Goal: Information Seeking & Learning: Check status

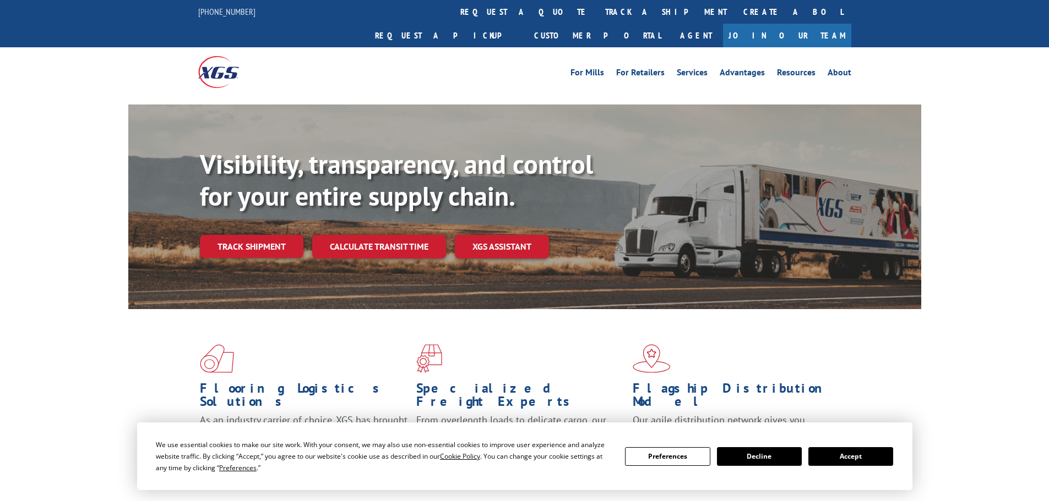
click at [597, 13] on link "track a shipment" at bounding box center [666, 12] width 138 height 24
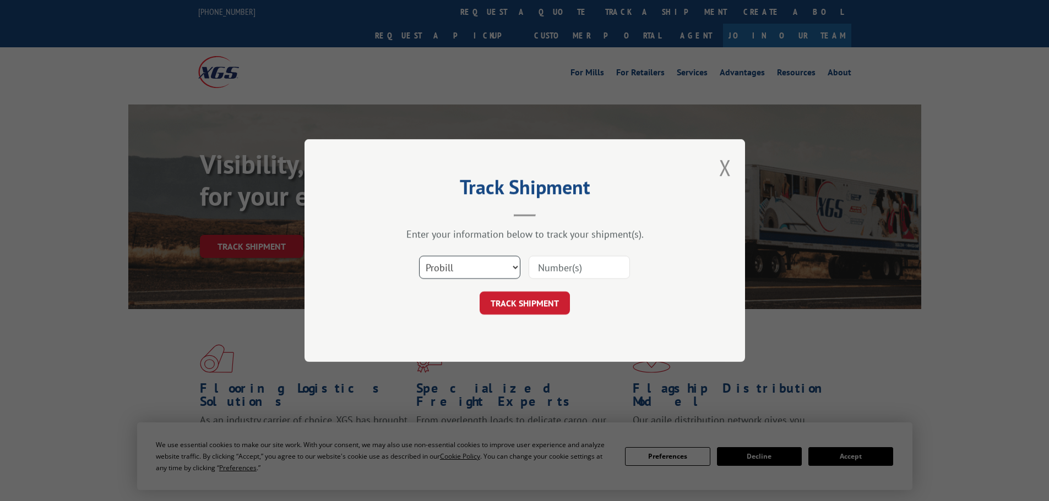
click at [460, 264] on select "Select category... Probill BOL PO" at bounding box center [469, 267] width 101 height 23
select select "po"
click at [419, 256] on select "Select category... Probill BOL PO" at bounding box center [469, 267] width 101 height 23
click at [594, 263] on input at bounding box center [578, 267] width 101 height 23
paste input "15529729"
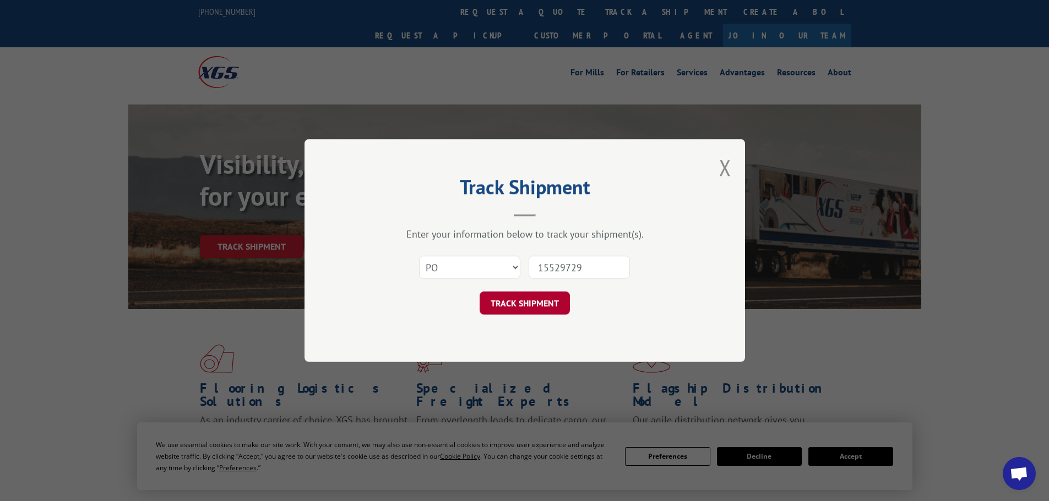
type input "15529729"
click at [509, 303] on button "TRACK SHIPMENT" at bounding box center [524, 303] width 90 height 23
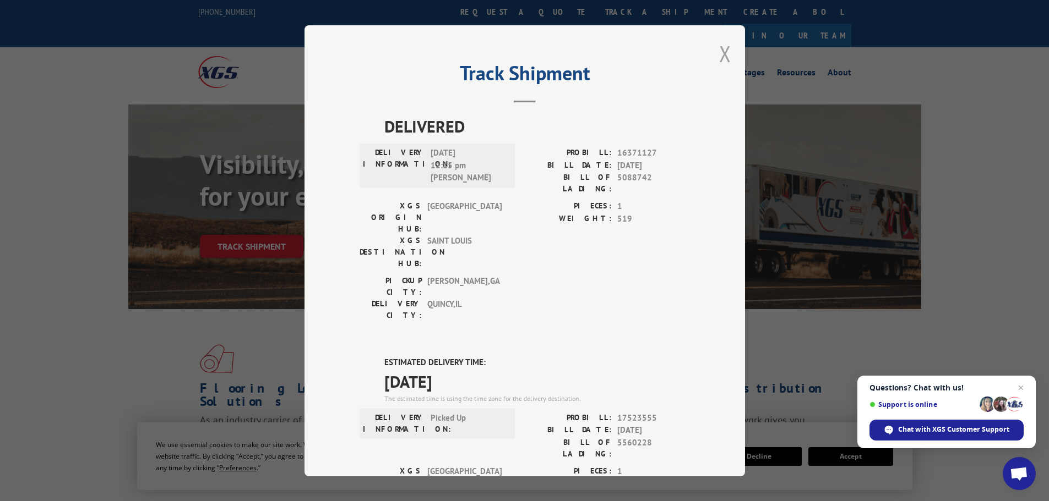
click at [720, 54] on button "Close modal" at bounding box center [725, 53] width 12 height 29
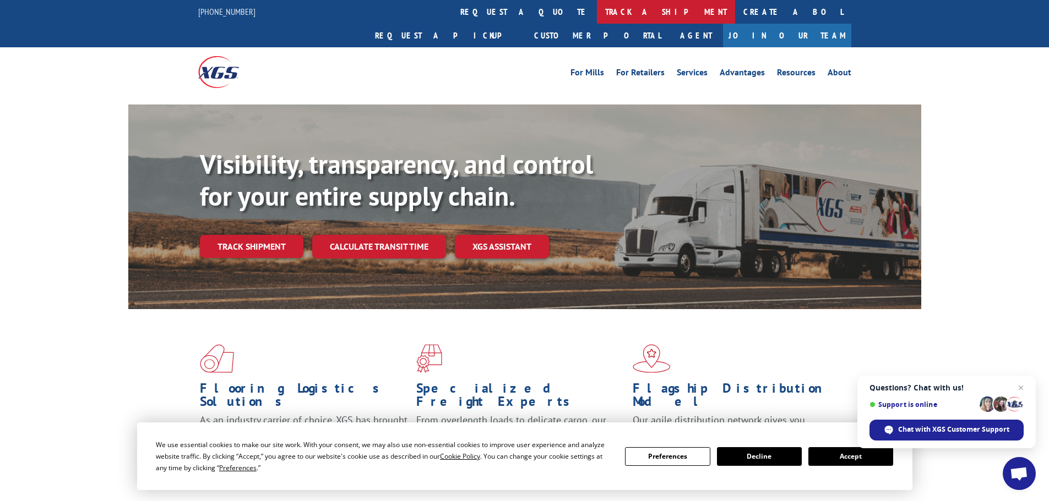
click at [597, 10] on link "track a shipment" at bounding box center [666, 12] width 138 height 24
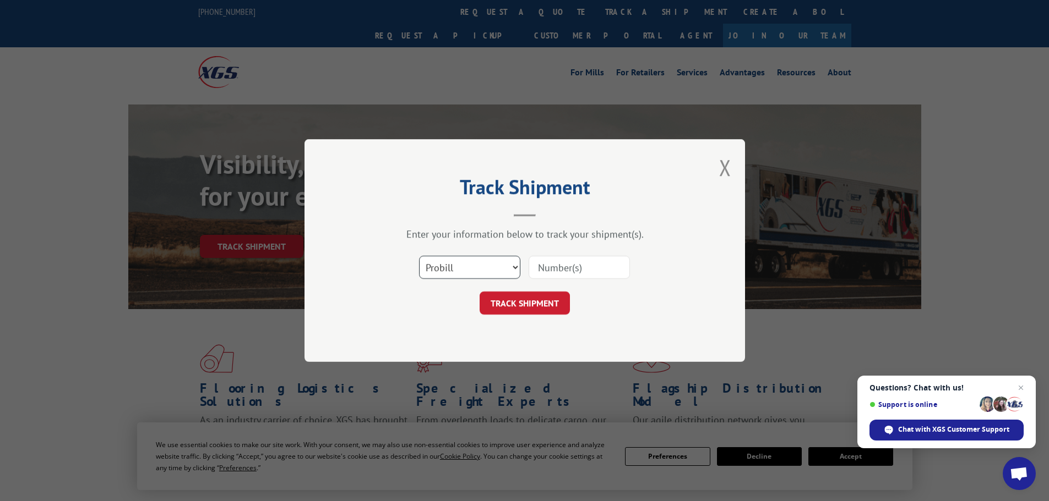
click at [457, 263] on select "Select category... Probill BOL PO" at bounding box center [469, 267] width 101 height 23
select select "po"
click at [419, 256] on select "Select category... Probill BOL PO" at bounding box center [469, 267] width 101 height 23
click at [541, 263] on input at bounding box center [578, 267] width 101 height 23
paste input "15529734"
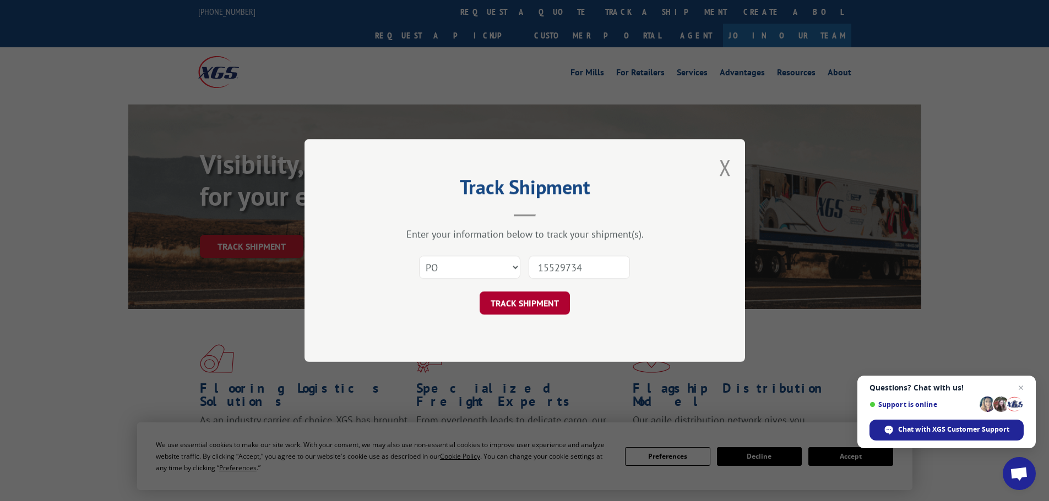
type input "15529734"
click at [528, 301] on button "TRACK SHIPMENT" at bounding box center [524, 303] width 90 height 23
